Goal: Find specific page/section: Find specific page/section

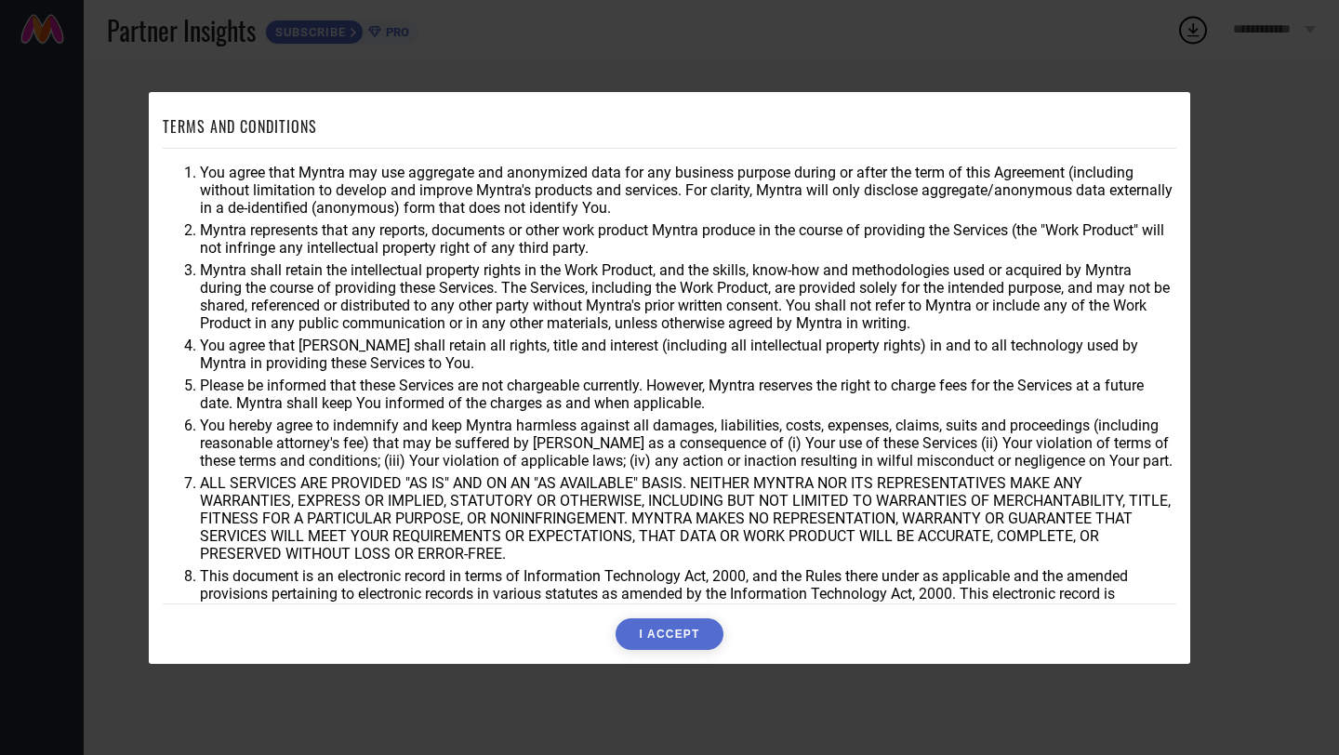
click at [674, 630] on button "I ACCEPT" at bounding box center [668, 634] width 107 height 32
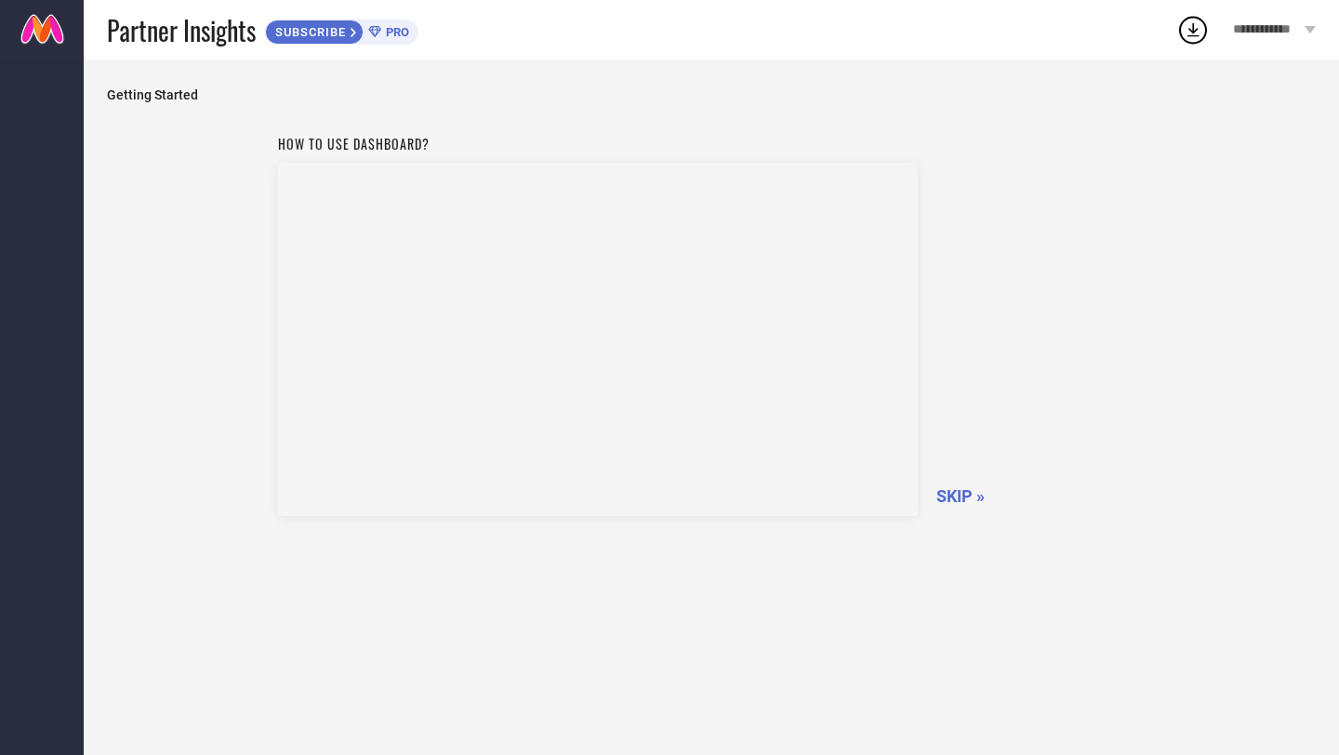
click at [951, 502] on span "SKIP »" at bounding box center [960, 496] width 48 height 20
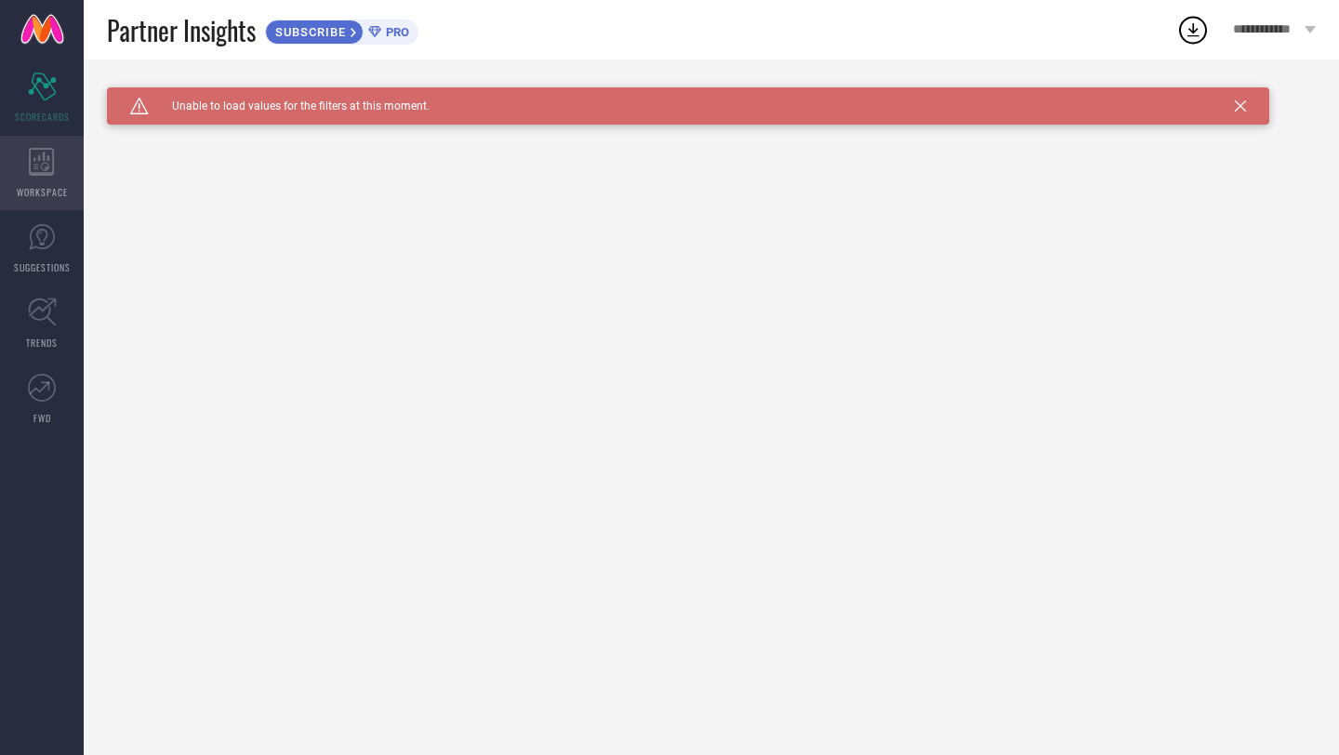
click at [58, 163] on div "WORKSPACE" at bounding box center [42, 173] width 84 height 74
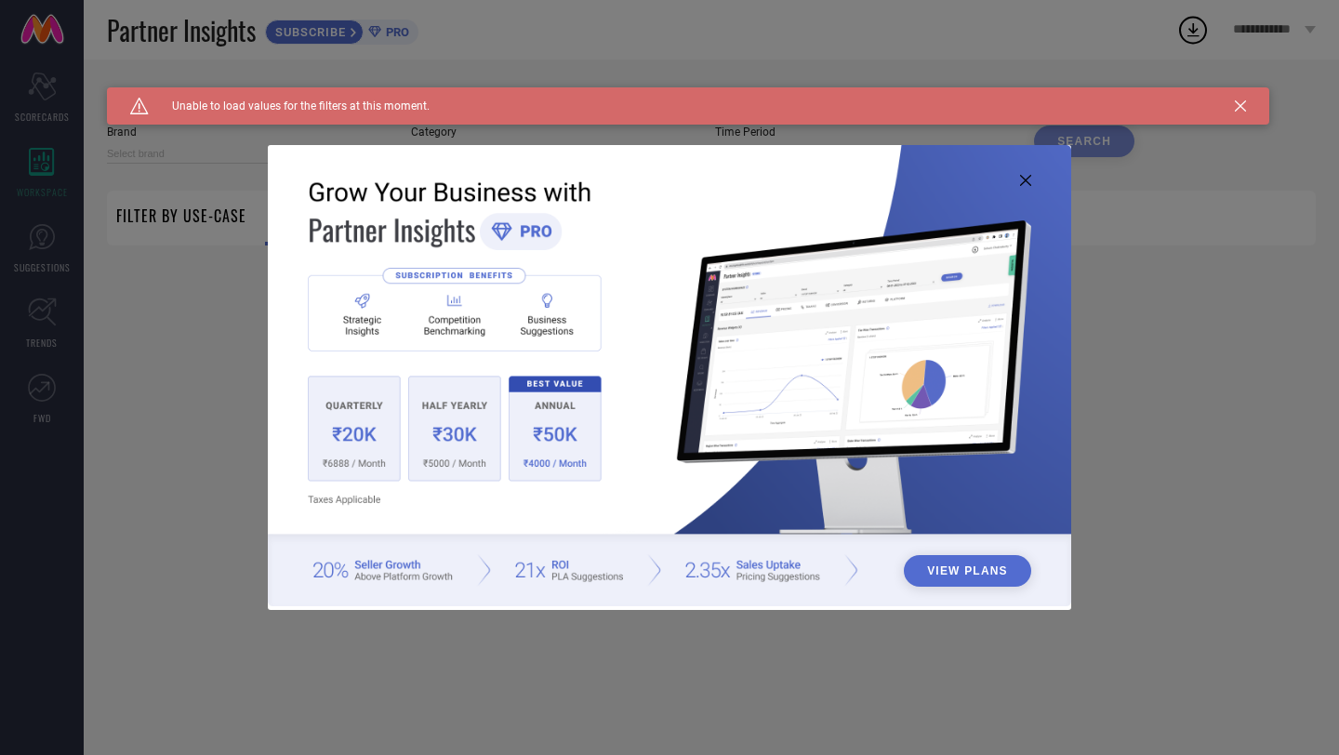
type input "1 STOP FASHION"
type input "All"
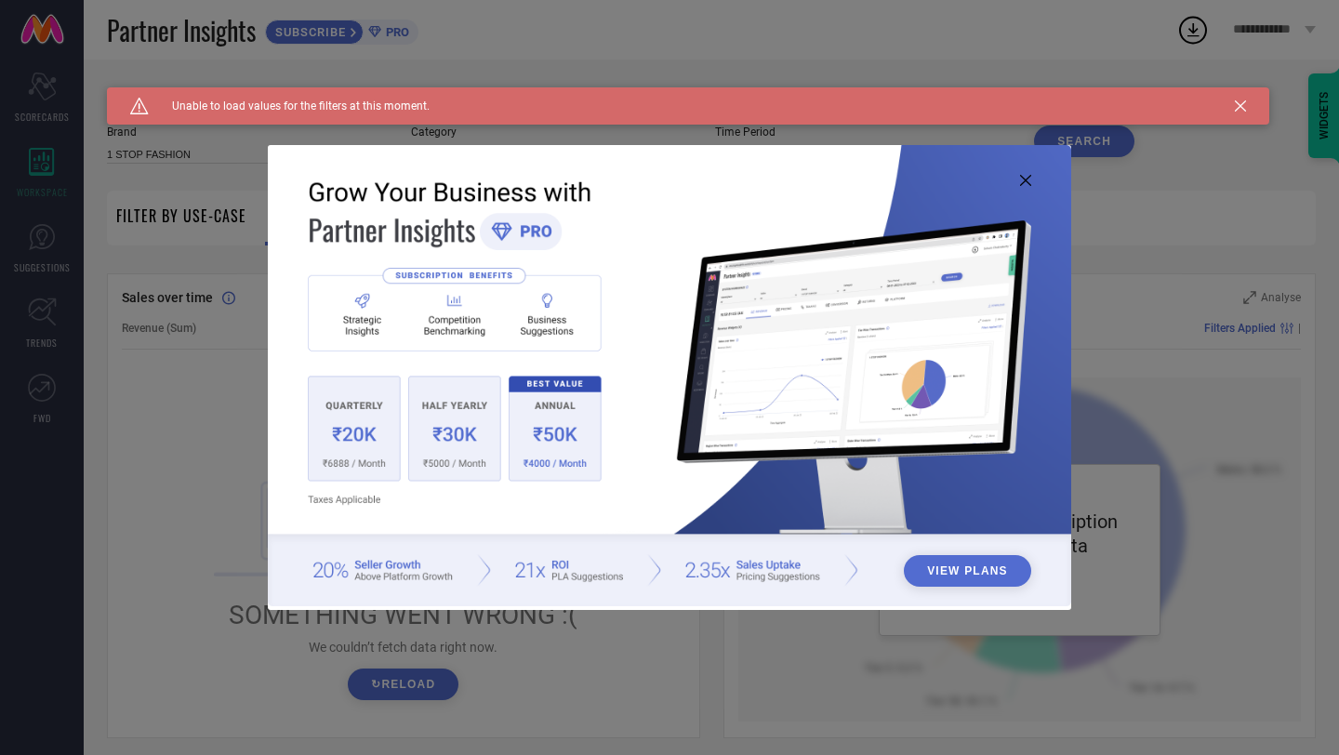
click at [1028, 178] on icon at bounding box center [1025, 180] width 11 height 11
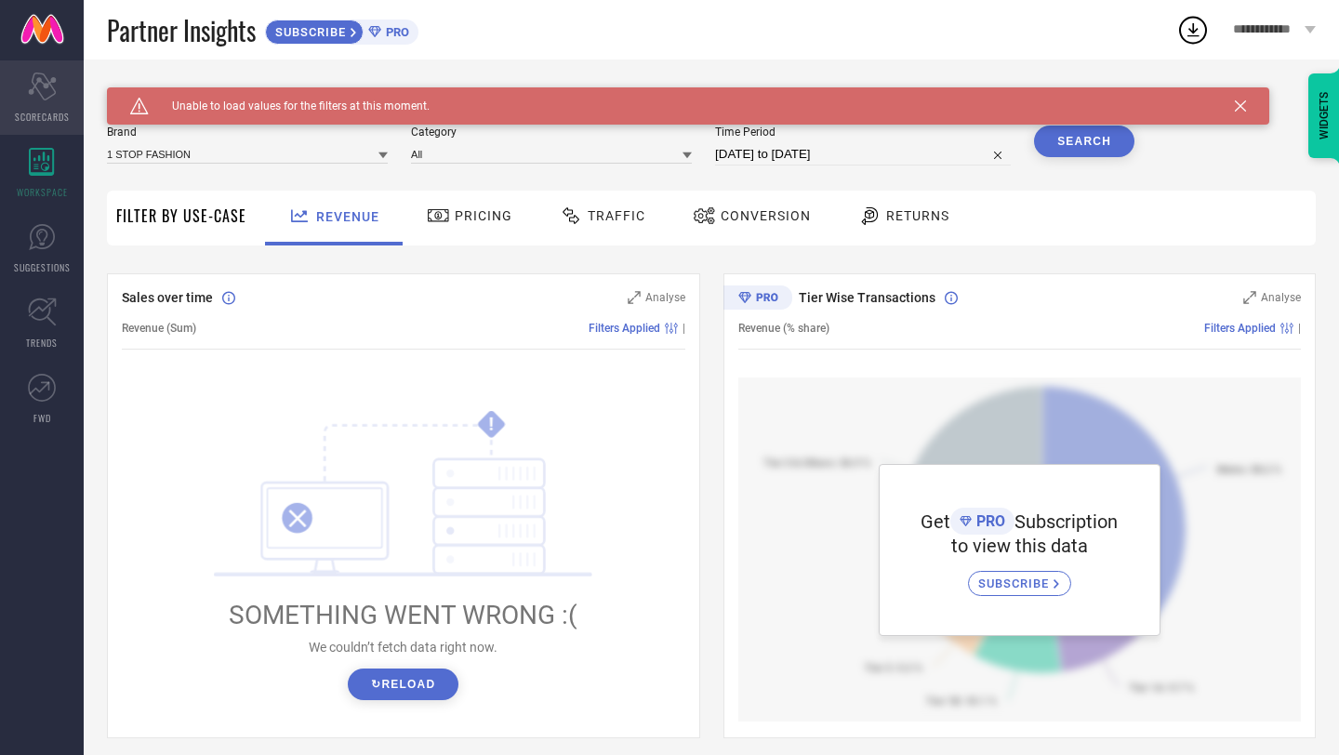
click at [65, 118] on span "SCORECARDS" at bounding box center [42, 117] width 55 height 14
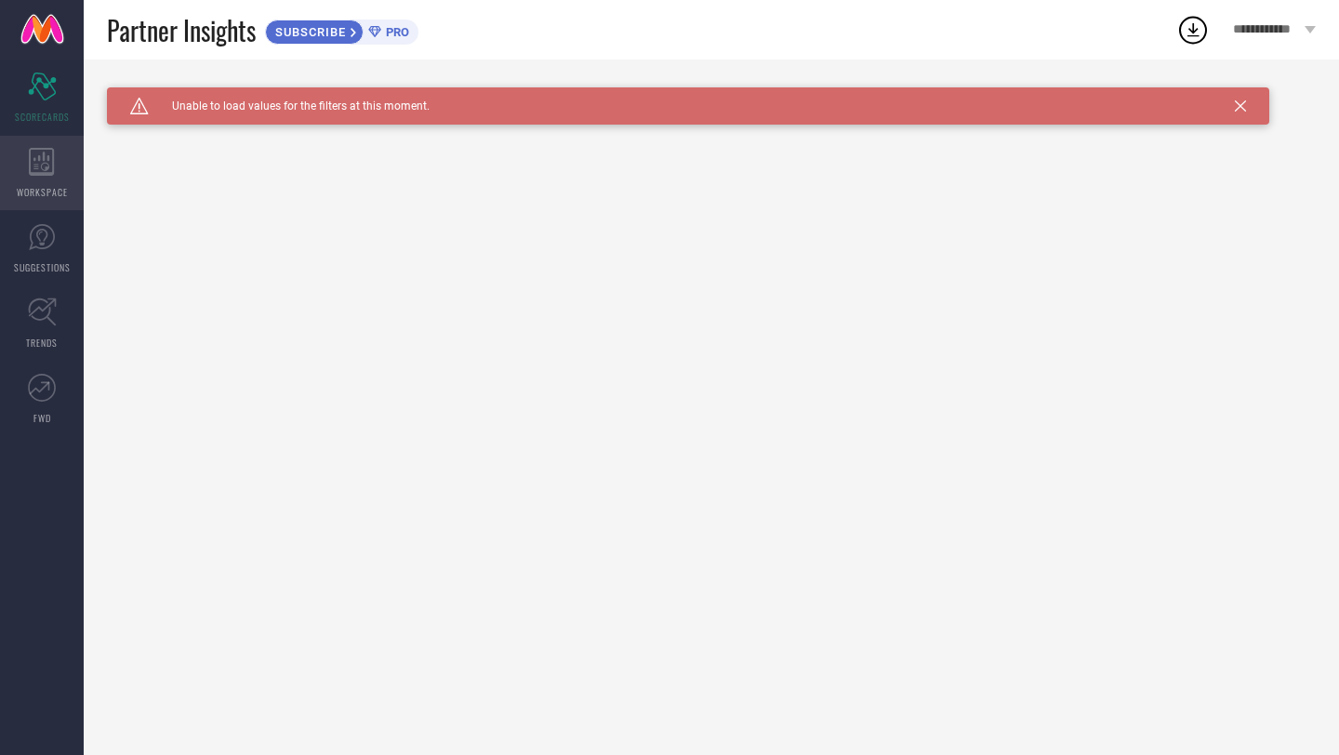
click at [46, 187] on span "WORKSPACE" at bounding box center [42, 192] width 51 height 14
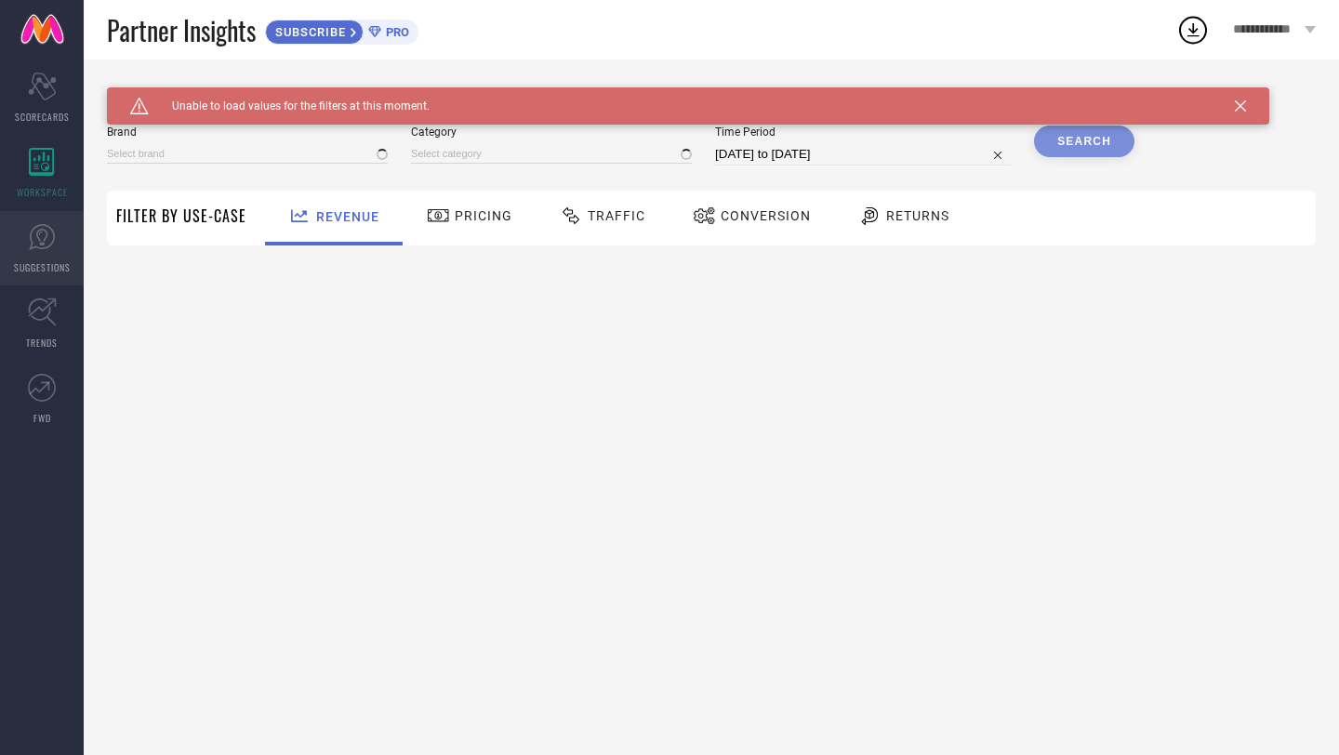
click at [53, 247] on icon at bounding box center [42, 237] width 28 height 28
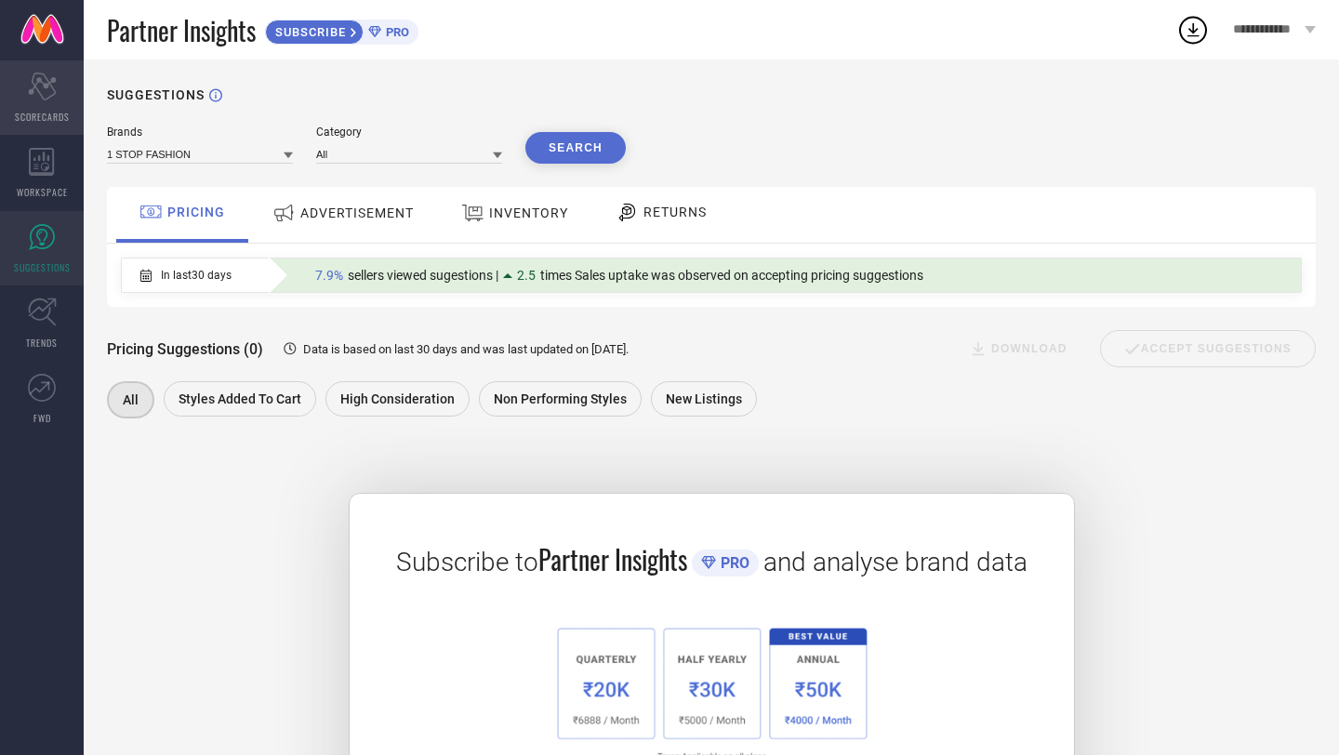
click at [38, 76] on icon at bounding box center [42, 87] width 28 height 28
